Goal: Information Seeking & Learning: Find specific fact

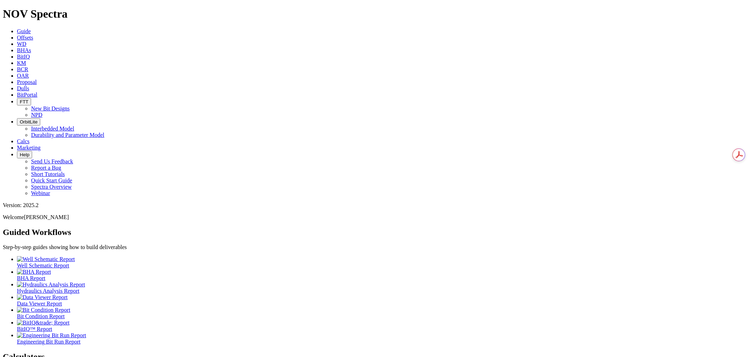
click at [33, 35] on link "Offsets" at bounding box center [25, 38] width 16 height 6
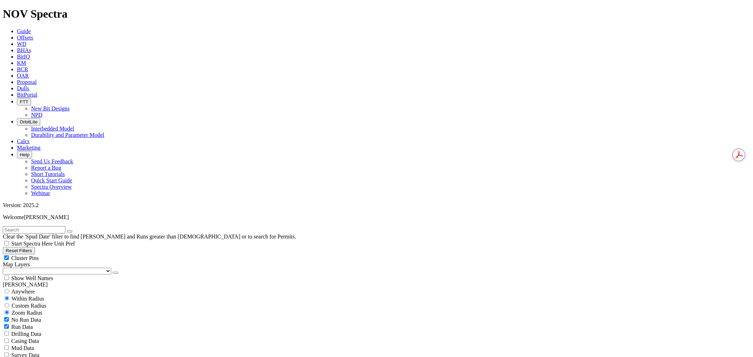
click at [33, 303] on span "Custom Radius" at bounding box center [29, 306] width 35 height 6
radio input "true"
radio input "false"
click at [31, 226] on input "text" at bounding box center [34, 229] width 63 height 7
paste input "E1491-A2"
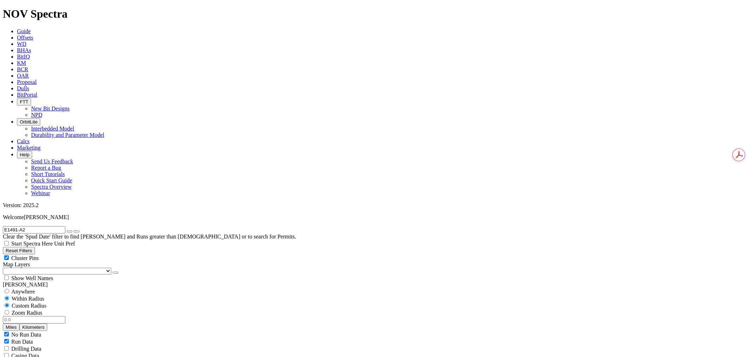
type input "E1491-A2"
click at [9, 289] on input "radio" at bounding box center [7, 291] width 5 height 5
radio input "true"
radio input "false"
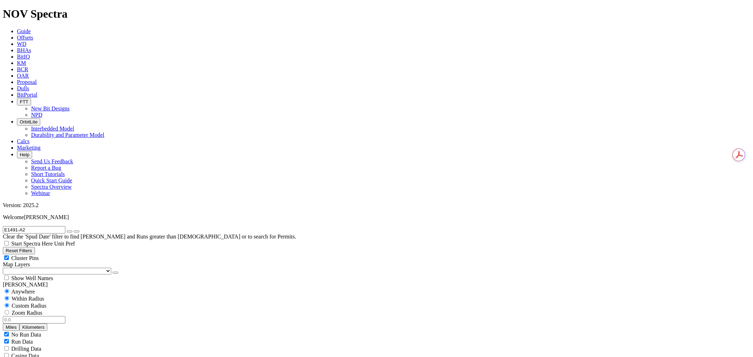
radio input "true"
drag, startPoint x: 111, startPoint y: 30, endPoint x: 108, endPoint y: 33, distance: 3.8
click at [77, 232] on icon "submit" at bounding box center [77, 232] width 0 height 0
click at [119, 226] on form "E1491-A2" at bounding box center [377, 229] width 748 height 7
drag, startPoint x: 112, startPoint y: 39, endPoint x: 112, endPoint y: 32, distance: 6.7
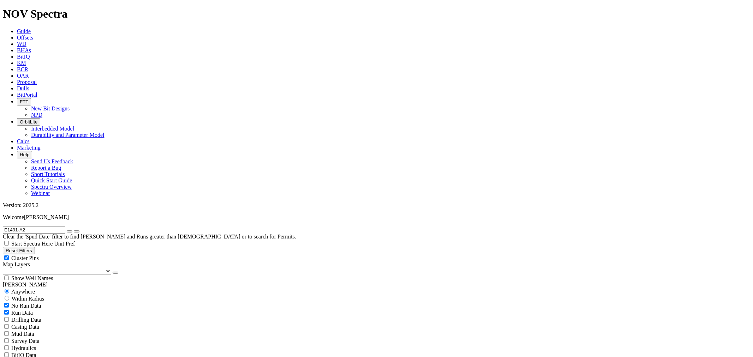
click at [112, 226] on div "E1491-A2 Clear the 'Spud Date' filter to find [PERSON_NAME] and Runs greater th…" at bounding box center [377, 233] width 748 height 14
click at [77, 232] on icon "submit" at bounding box center [77, 232] width 0 height 0
click at [38, 226] on input "E1491-A2" at bounding box center [34, 229] width 63 height 7
type input "E1491-A1"
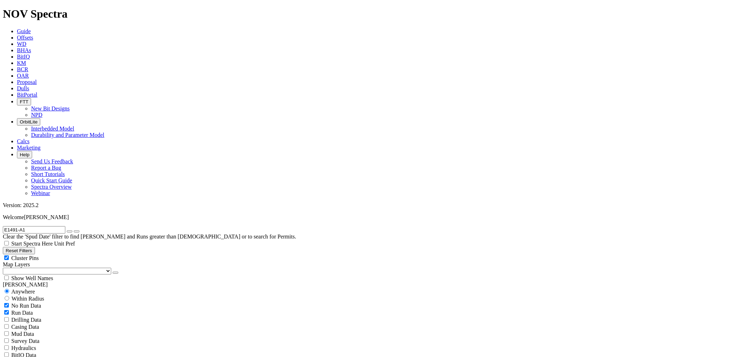
click at [74, 231] on button "submit" at bounding box center [77, 232] width 6 height 2
radio input "false"
radio input "true"
click at [17, 92] on icon at bounding box center [17, 95] width 0 height 6
